Goal: Information Seeking & Learning: Learn about a topic

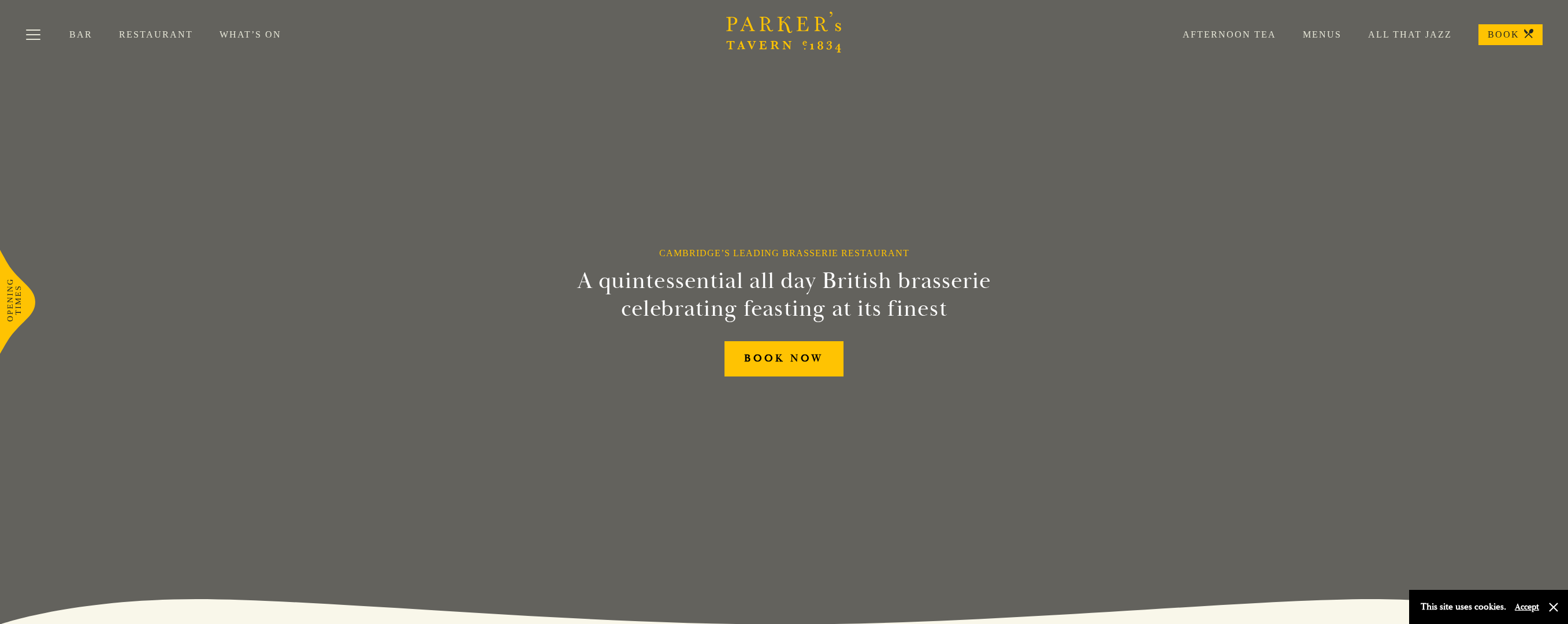
click at [1325, 33] on link "Menus" at bounding box center [1309, 34] width 65 height 12
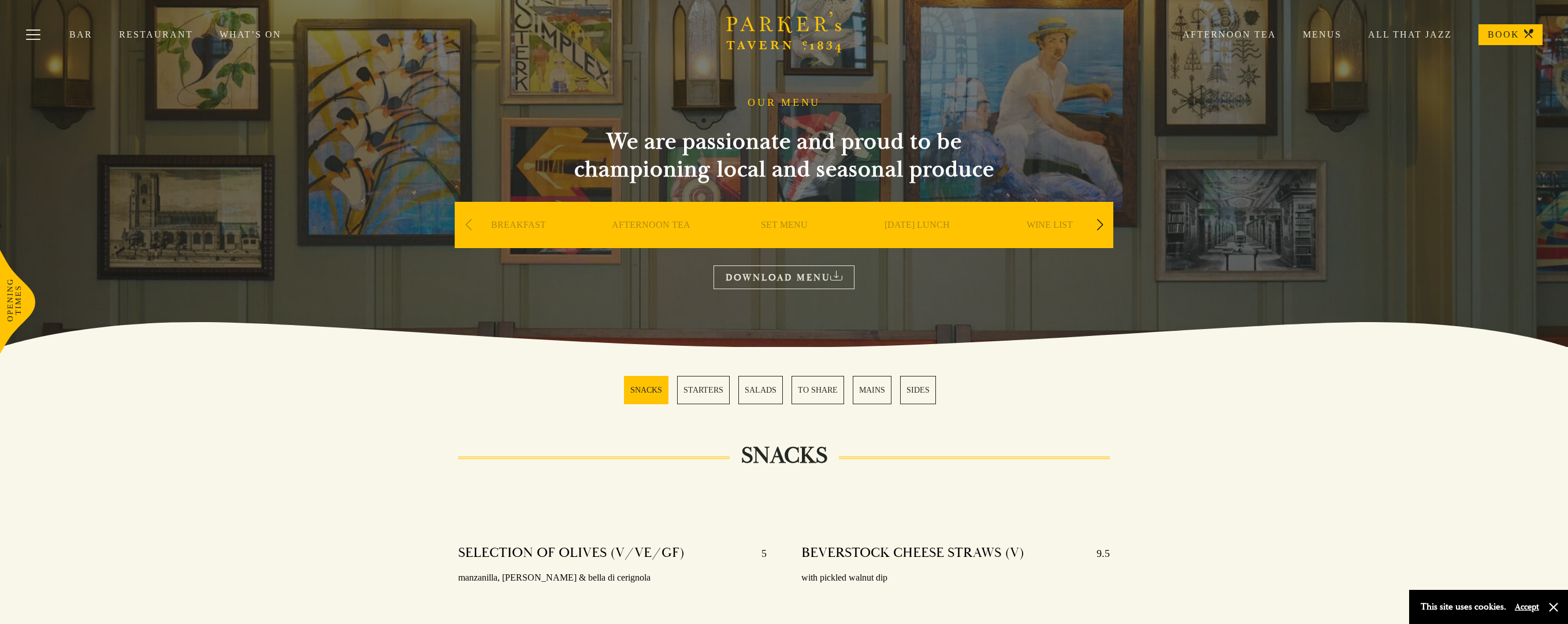
click at [164, 32] on link "Restaurant" at bounding box center [169, 34] width 100 height 12
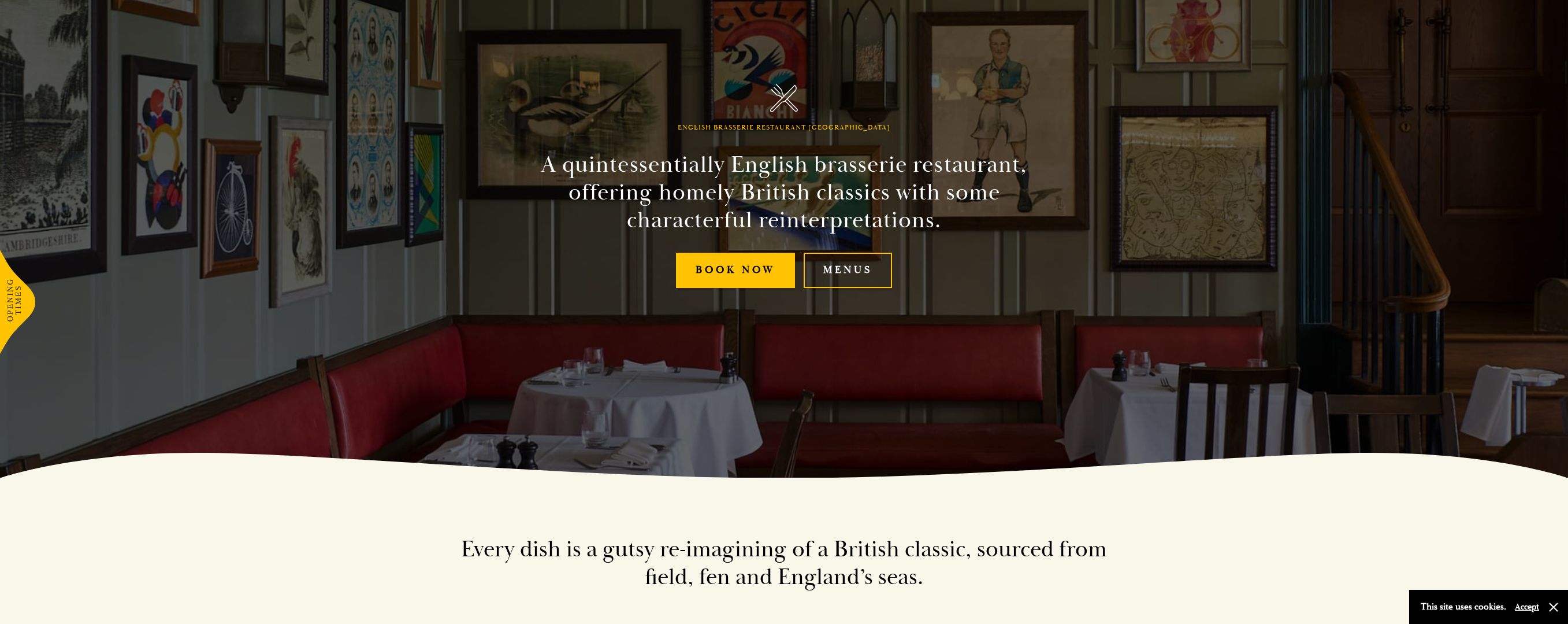
scroll to position [174, 0]
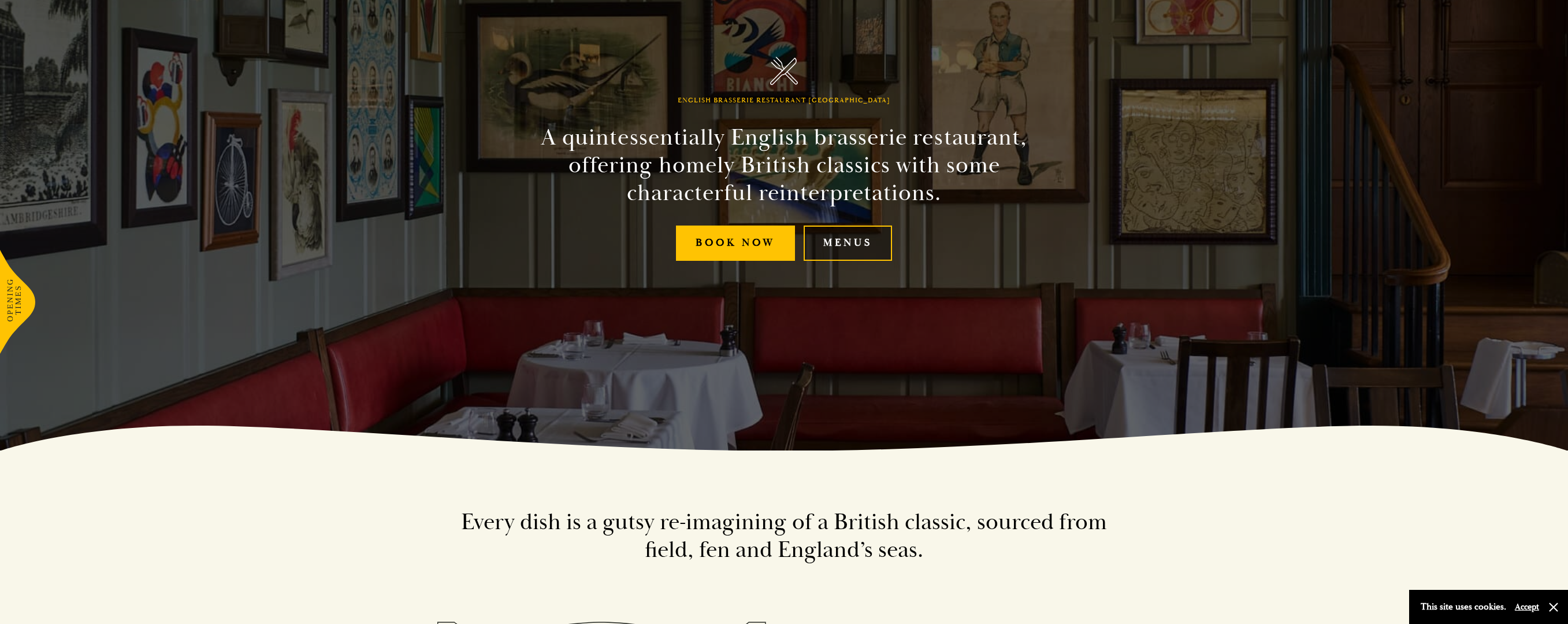
click at [864, 242] on link "Menus" at bounding box center [848, 242] width 89 height 35
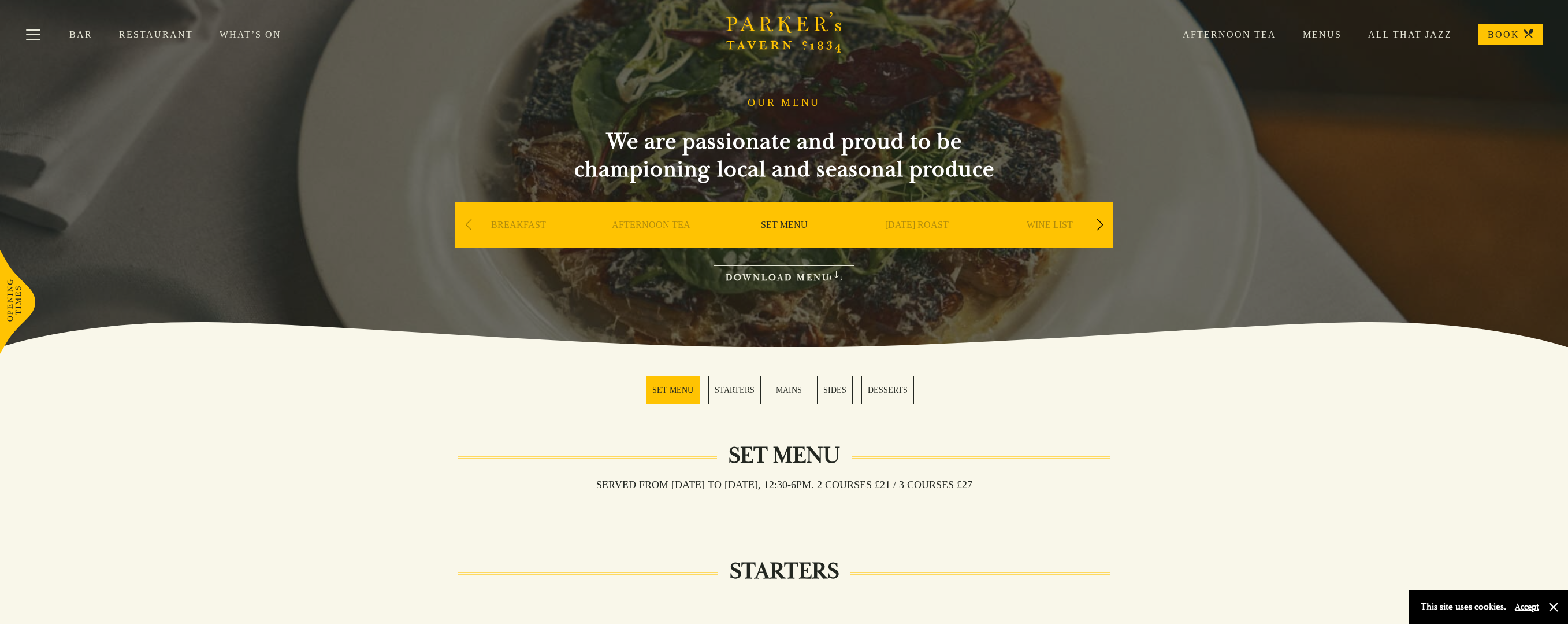
click at [519, 223] on link "BREAKFAST" at bounding box center [518, 241] width 55 height 46
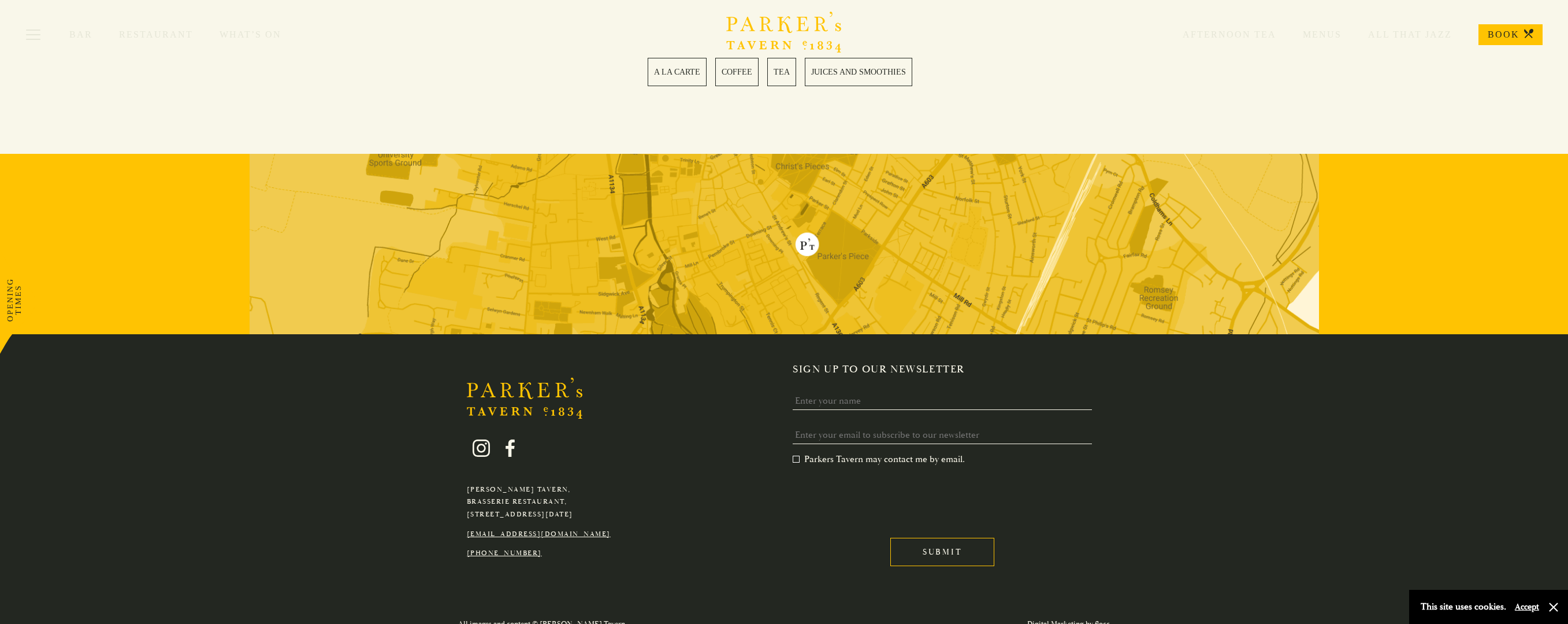
scroll to position [2005, 0]
